Goal: Check status: Check status

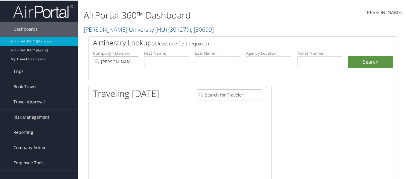
click at [134, 62] on input "Howard University (HU)" at bounding box center [115, 61] width 45 height 11
click at [267, 63] on input "text" at bounding box center [268, 61] width 45 height 11
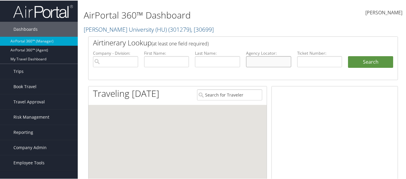
paste input "cb7yhc"
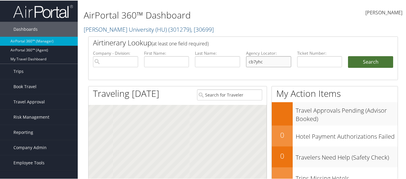
type input "cb7yhc"
click at [348, 63] on button "Search" at bounding box center [370, 62] width 45 height 12
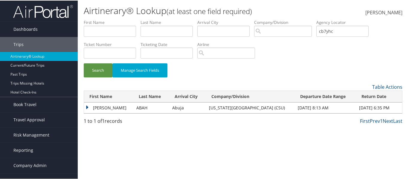
click at [88, 106] on td "[PERSON_NAME]" at bounding box center [108, 107] width 49 height 11
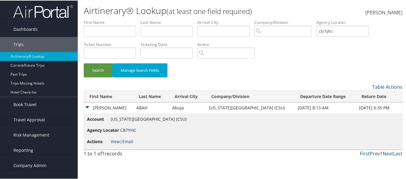
click at [116, 143] on link "View" at bounding box center [115, 141] width 9 height 6
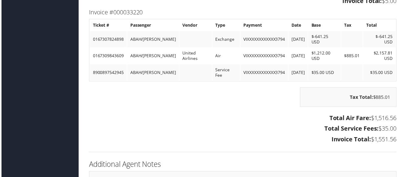
scroll to position [1675, 0]
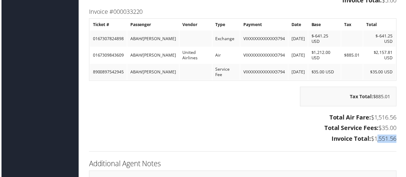
drag, startPoint x: 373, startPoint y: 125, endPoint x: 394, endPoint y: 125, distance: 20.6
click at [394, 136] on h3 "Invoice Total: $1,551.56" at bounding box center [243, 140] width 310 height 8
click at [372, 133] on div "Ticketing Information Invoice #000084334 Ticket # Passenger Vendor Type Payment…" at bounding box center [243, 43] width 319 height 229
click at [206, 87] on div "Tax Total: $885.01" at bounding box center [243, 100] width 319 height 26
